Goal: Task Accomplishment & Management: Manage account settings

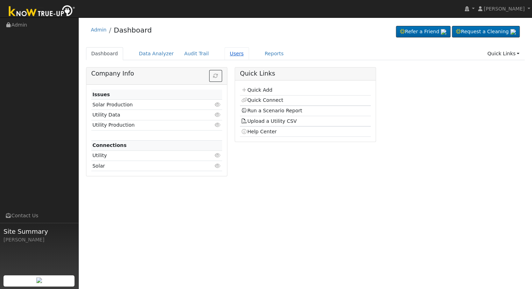
click at [225, 54] on link "Users" at bounding box center [237, 53] width 24 height 13
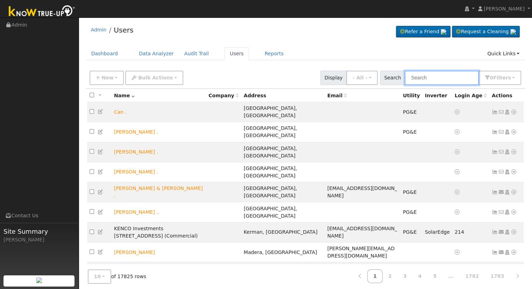
click at [425, 76] on input "text" at bounding box center [442, 78] width 74 height 14
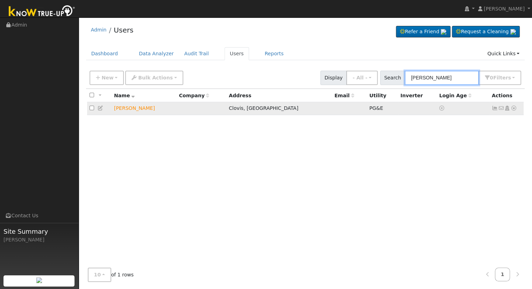
type input "nancy parks"
click at [514, 109] on icon at bounding box center [514, 108] width 6 height 5
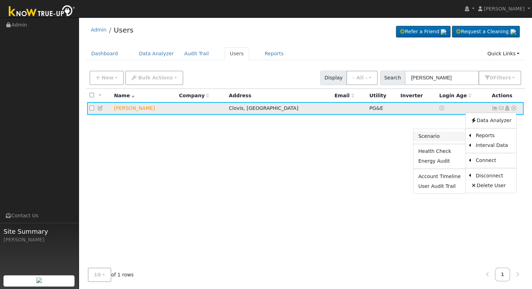
click at [436, 134] on link "Scenario" at bounding box center [439, 136] width 52 height 10
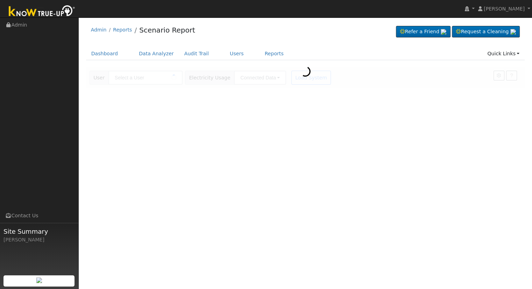
type input "[PERSON_NAME]"
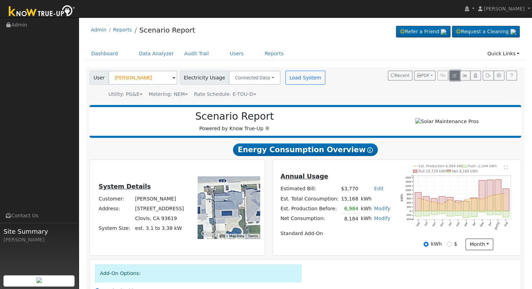
click at [456, 74] on icon "button" at bounding box center [454, 75] width 4 height 4
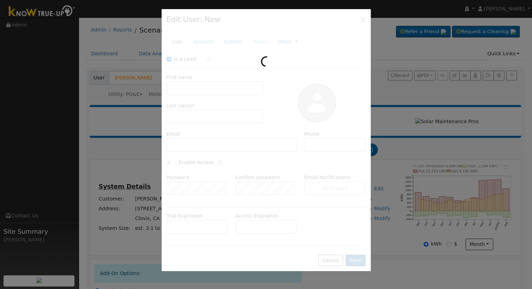
checkbox input "true"
type input "[PERSON_NAME]"
type input "Parks"
type input "Default Account"
type input "[STREET_ADDRESS]"
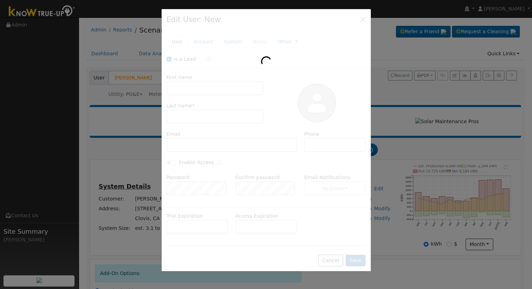
type input "Clovis"
type input "CA"
type input "93619"
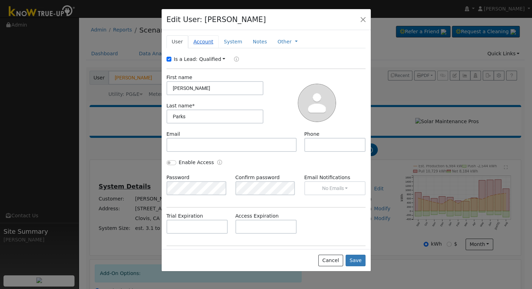
click at [200, 42] on link "Account" at bounding box center [203, 41] width 30 height 13
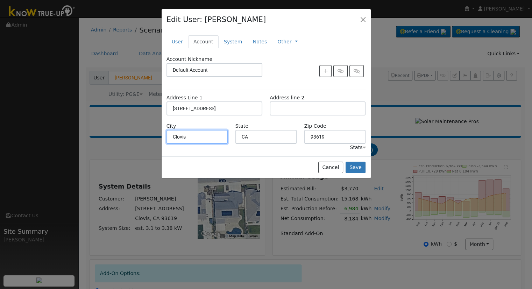
click at [213, 140] on input "Clovis" at bounding box center [197, 137] width 62 height 14
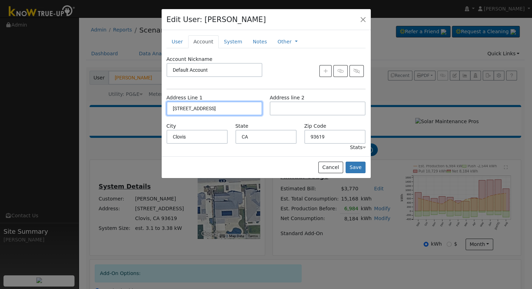
click at [241, 107] on input "[STREET_ADDRESS]" at bounding box center [214, 108] width 96 height 14
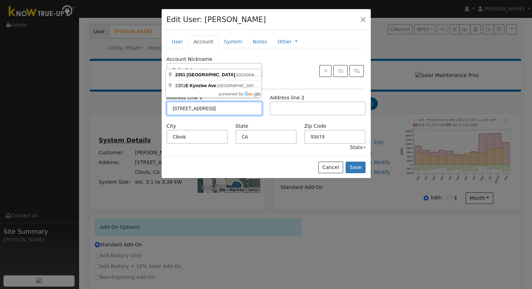
scroll to position [35, 0]
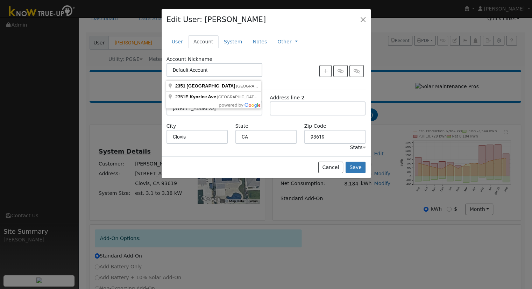
click at [275, 78] on div "Account Nickname Default Account" at bounding box center [266, 70] width 207 height 28
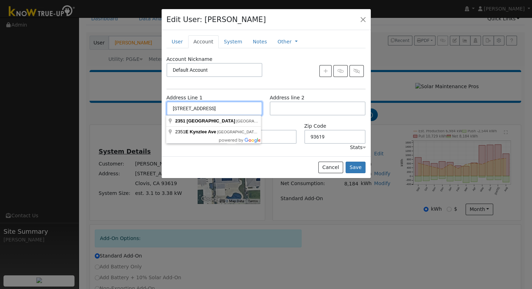
drag, startPoint x: 244, startPoint y: 108, endPoint x: 135, endPoint y: 109, distance: 109.8
click at [0, 0] on div "Edit User: [PERSON_NAME] Default Account Default Account [STREET_ADDRESS] Prima…" at bounding box center [0, 0] width 0 height 0
type input "[STREET_ADDRESS]"
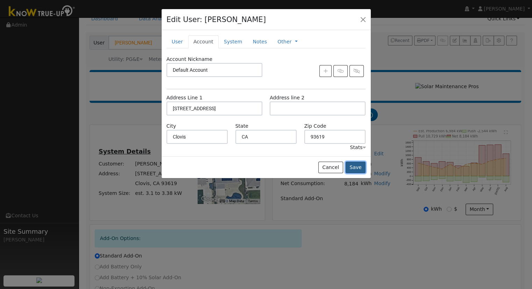
click at [355, 166] on button "Save" at bounding box center [355, 168] width 20 height 12
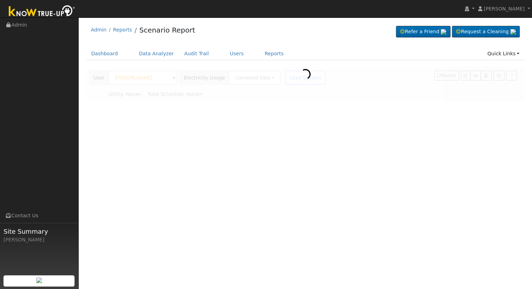
scroll to position [0, 0]
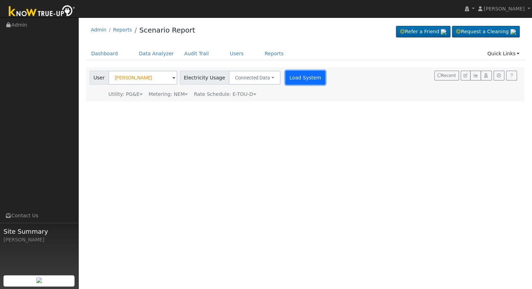
click at [292, 76] on button "Load System" at bounding box center [305, 78] width 40 height 14
